Goal: Task Accomplishment & Management: Use online tool/utility

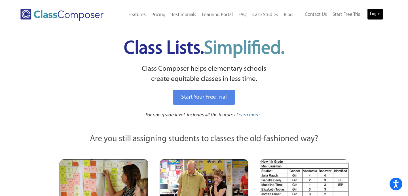
click at [374, 16] on link "Log In" at bounding box center [375, 13] width 16 height 11
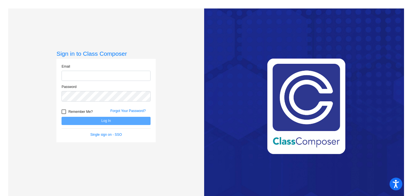
type input "[EMAIL_ADDRESS][DOMAIN_NAME]"
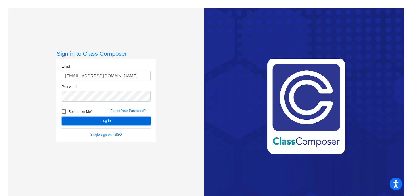
click at [98, 122] on button "Log In" at bounding box center [105, 121] width 89 height 8
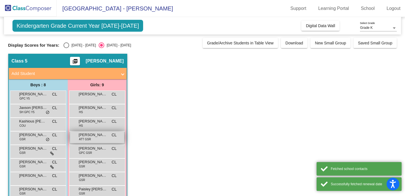
scroll to position [26, 0]
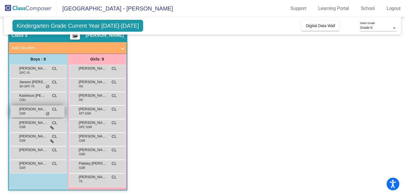
click at [29, 113] on div "[PERSON_NAME] GSR CL lock do_not_disturb_alt" at bounding box center [37, 112] width 54 height 12
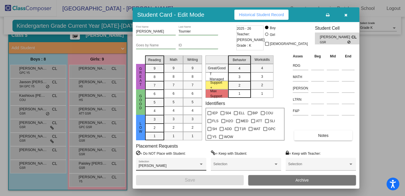
scroll to position [0, 0]
click at [347, 15] on button "button" at bounding box center [346, 15] width 18 height 10
